Goal: Task Accomplishment & Management: Manage account settings

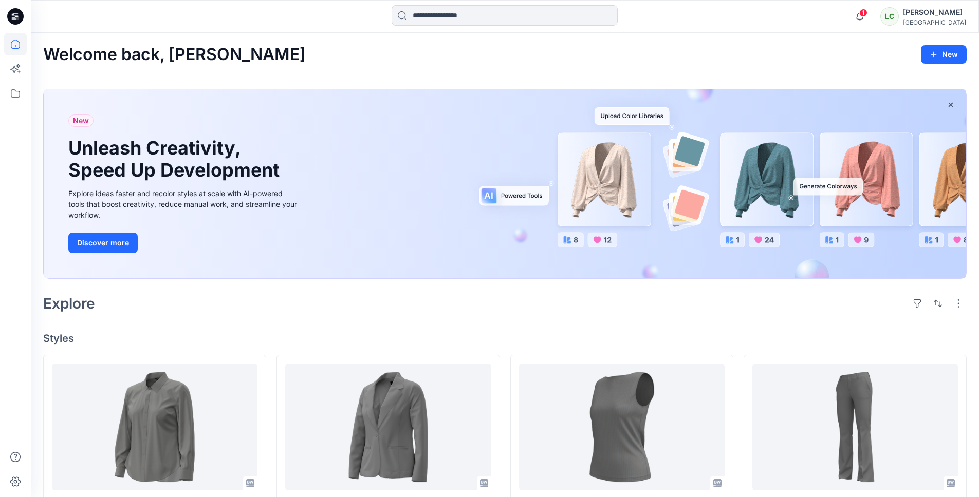
click at [941, 19] on div "[GEOGRAPHIC_DATA]" at bounding box center [934, 22] width 63 height 8
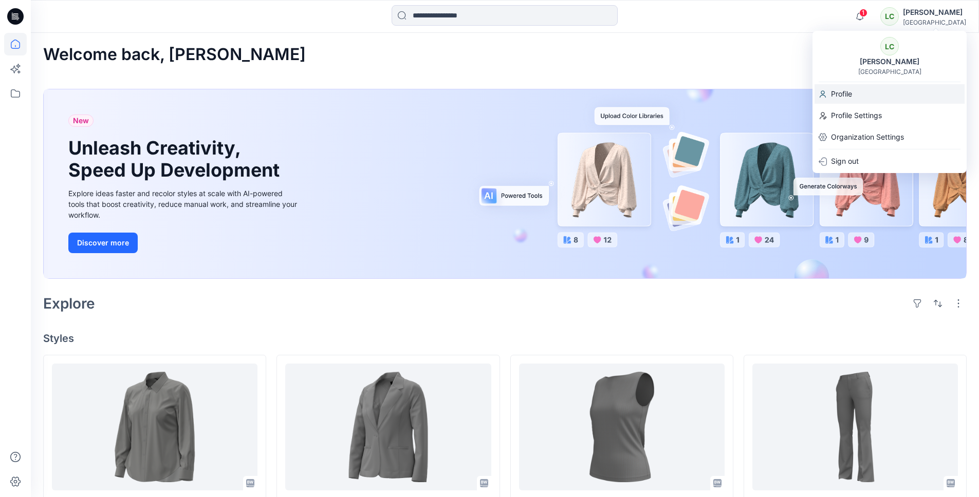
scroll to position [1, 0]
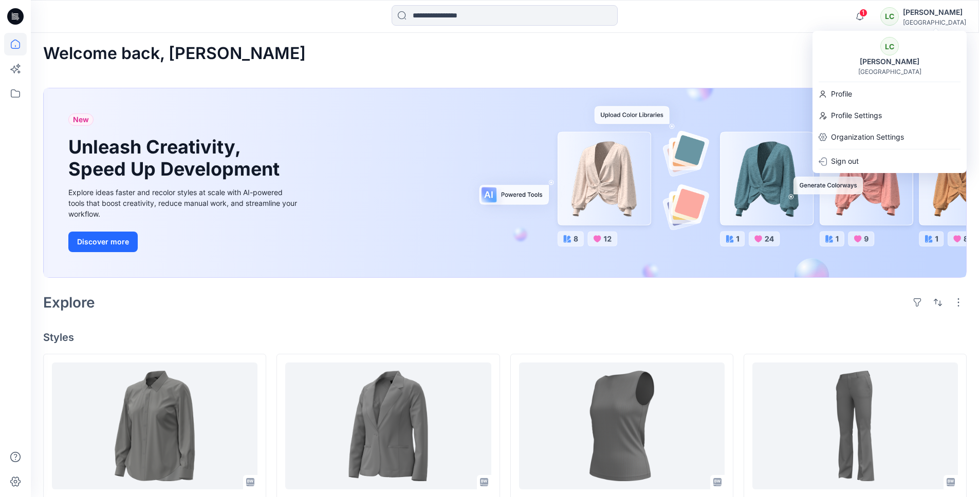
click at [681, 52] on div "Welcome back, [PERSON_NAME]" at bounding box center [504, 53] width 923 height 19
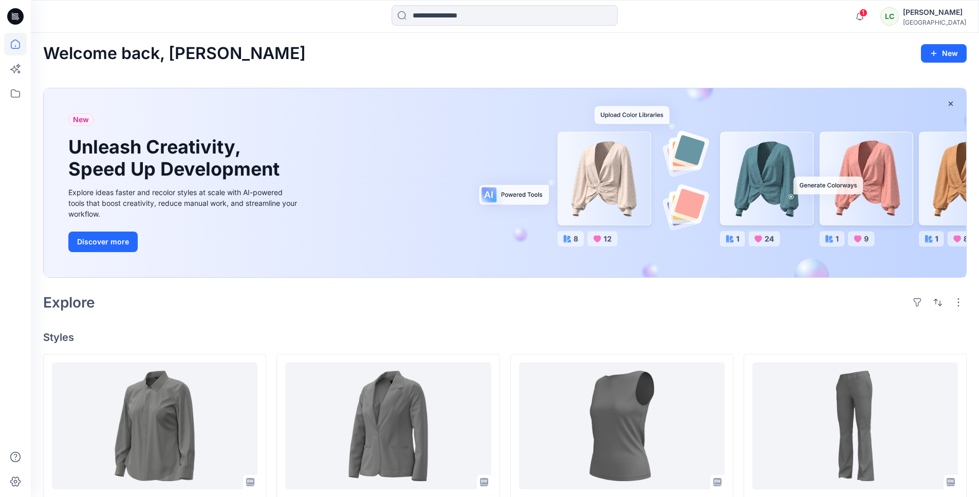
click at [928, 18] on div "[GEOGRAPHIC_DATA]" at bounding box center [934, 22] width 63 height 8
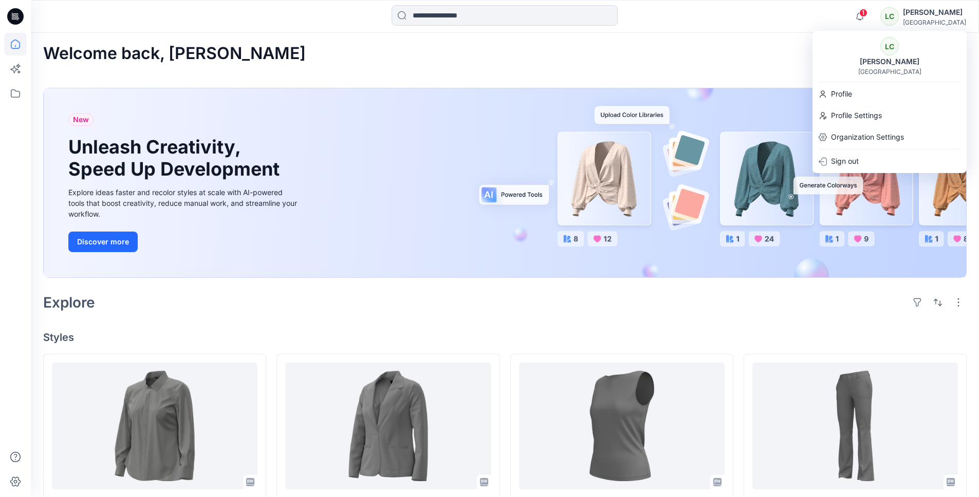
click at [744, 49] on div "Welcome back, [PERSON_NAME]" at bounding box center [504, 53] width 923 height 19
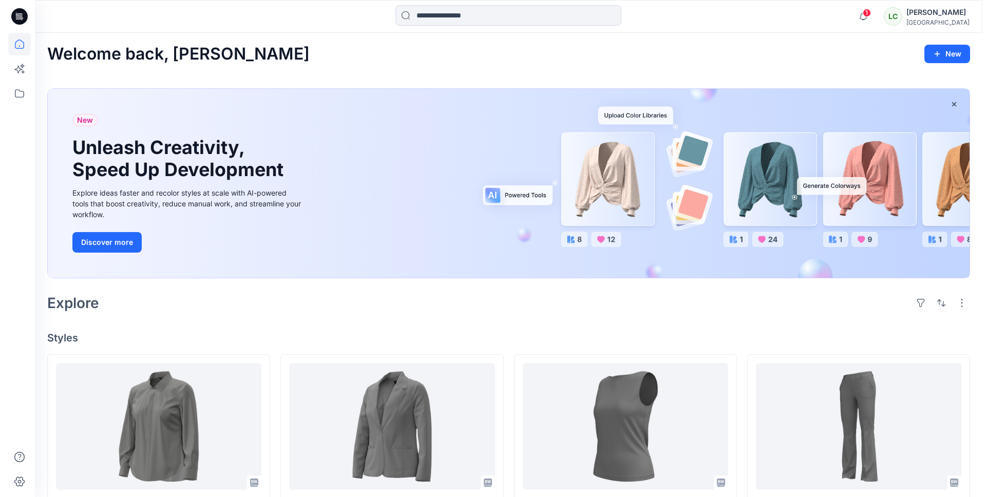
scroll to position [0, 0]
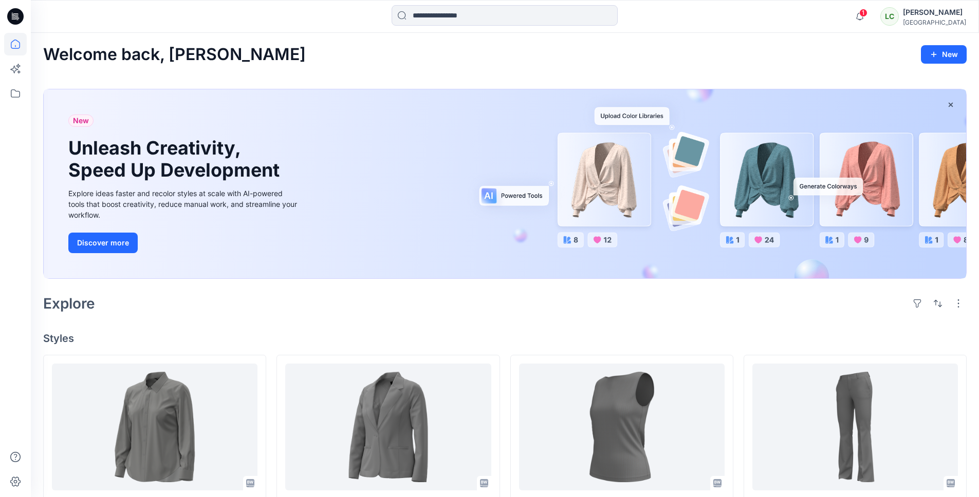
click at [947, 15] on div "[PERSON_NAME]" at bounding box center [934, 12] width 63 height 12
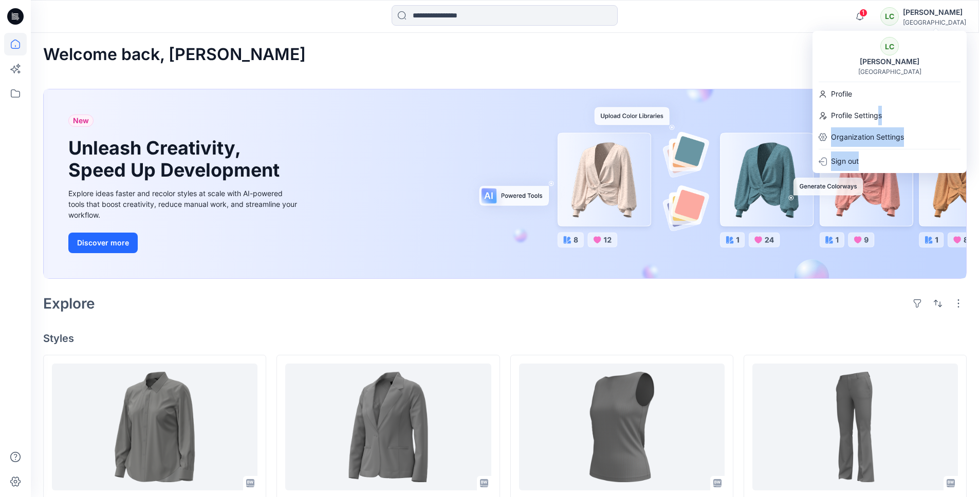
drag, startPoint x: 873, startPoint y: 159, endPoint x: 880, endPoint y: 126, distance: 33.6
click at [880, 118] on div "LC [PERSON_NAME] Liverpool Profile Profile Settings Organization Settings Sign …" at bounding box center [889, 102] width 154 height 142
click at [880, 138] on p "Organization Settings" at bounding box center [867, 137] width 73 height 20
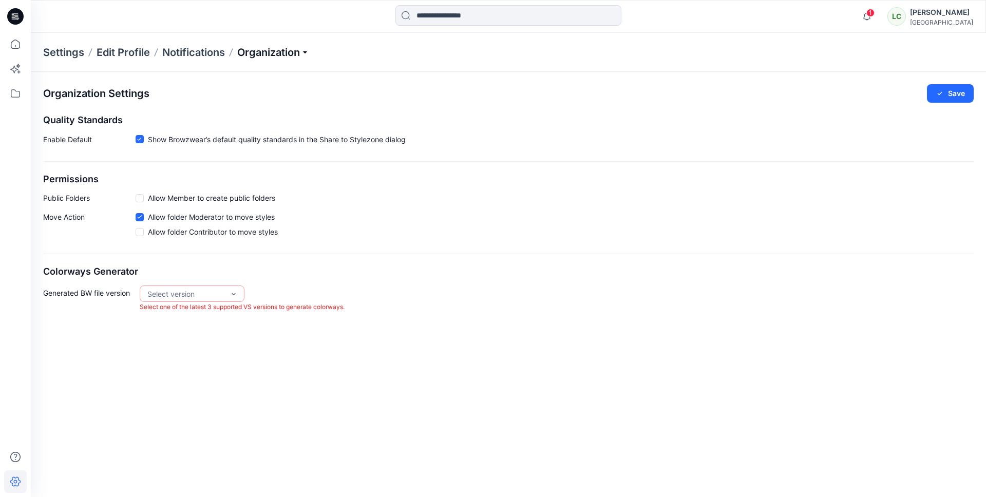
click at [277, 54] on p "Organization" at bounding box center [273, 52] width 72 height 14
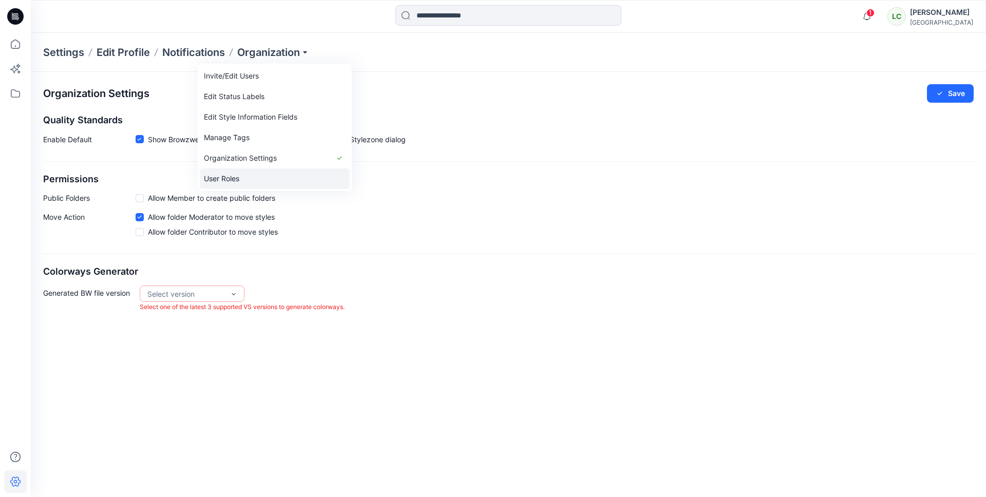
click at [239, 177] on link "User Roles" at bounding box center [275, 179] width 150 height 21
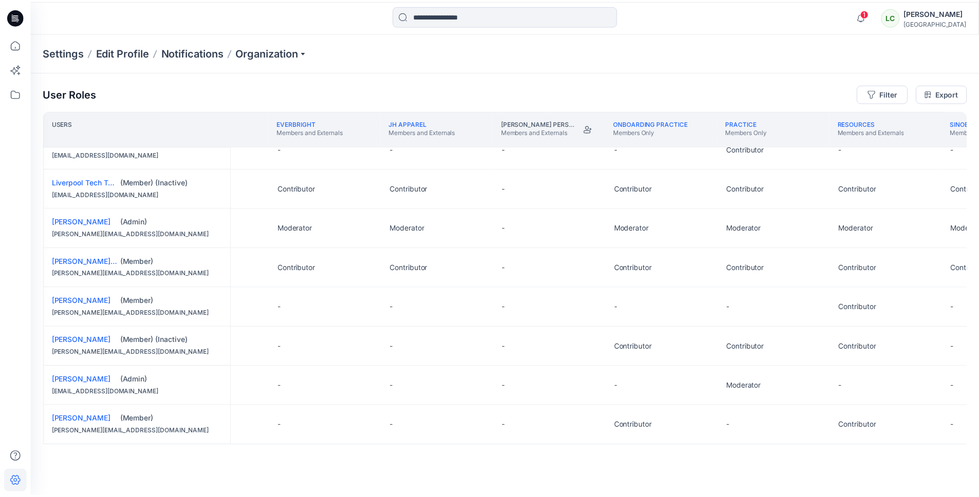
scroll to position [332, 413]
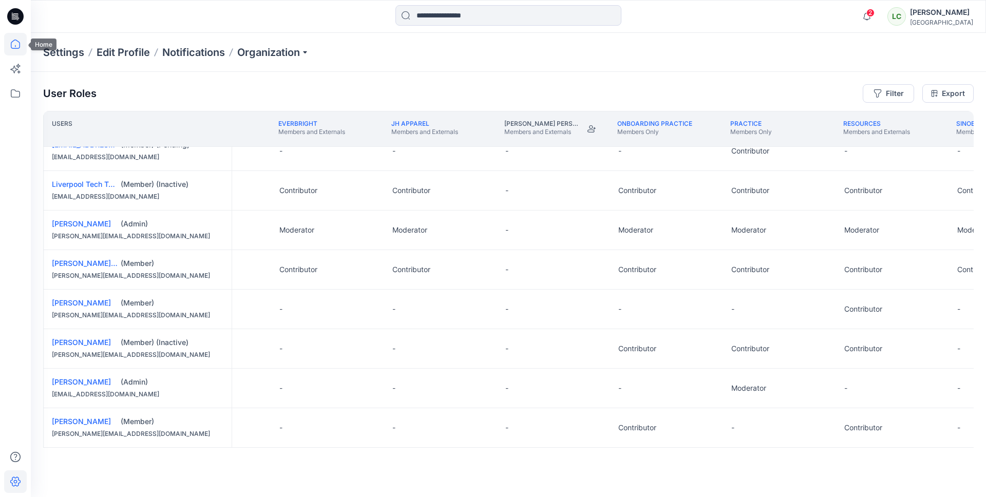
click at [15, 44] on icon at bounding box center [15, 44] width 23 height 23
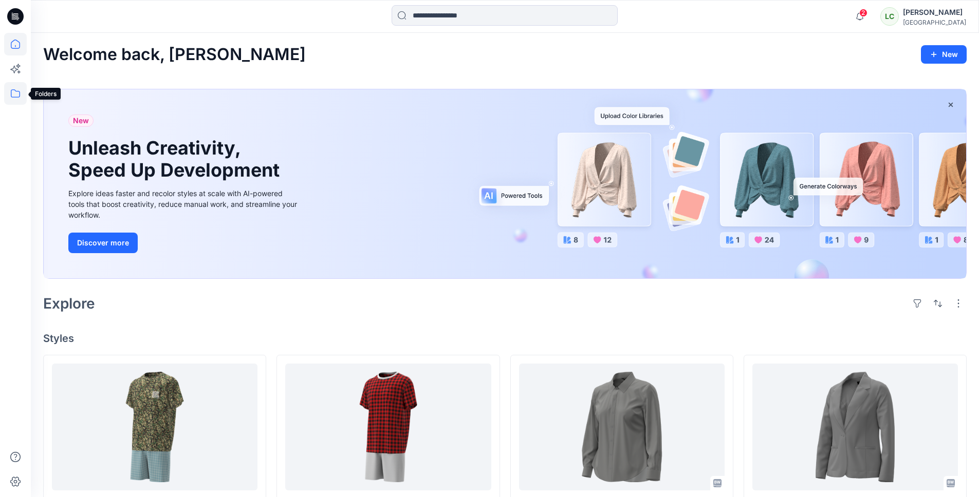
click at [11, 95] on icon at bounding box center [15, 93] width 9 height 8
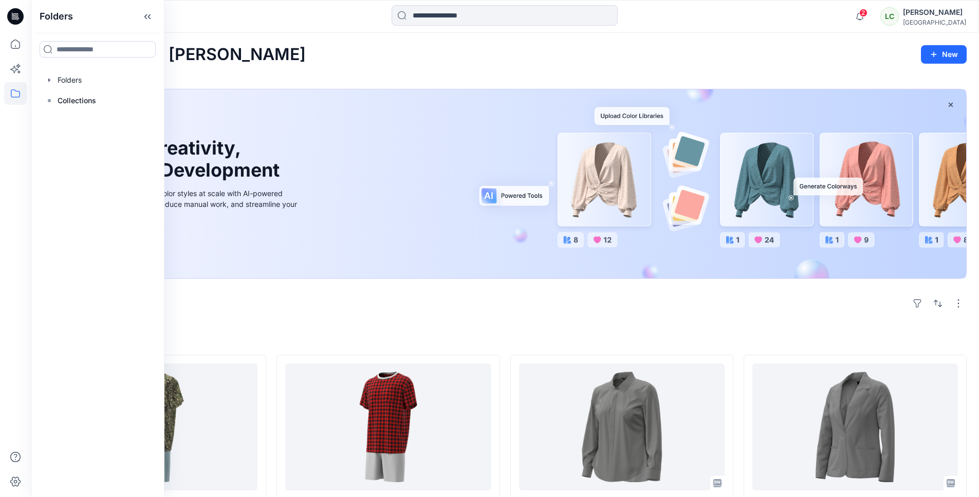
click at [281, 63] on div "Welcome back, [PERSON_NAME]" at bounding box center [504, 54] width 923 height 19
